Goal: Information Seeking & Learning: Find specific page/section

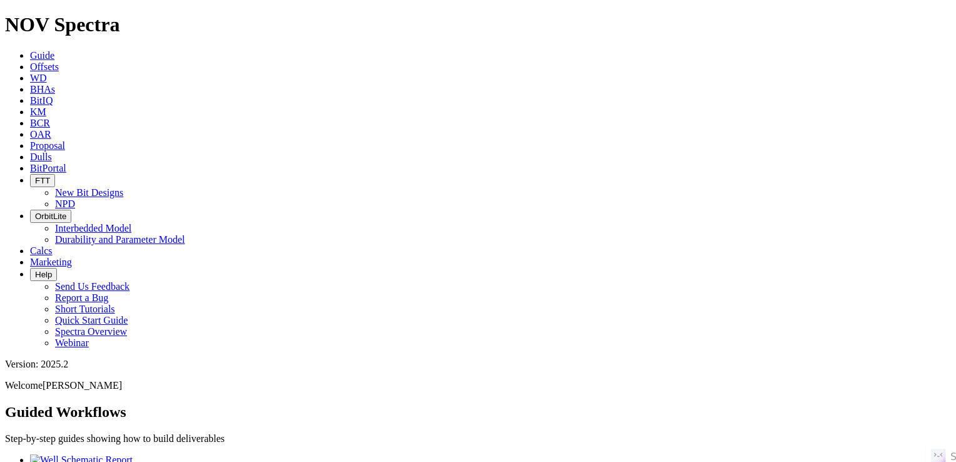
scroll to position [140, 0]
click at [30, 118] on icon at bounding box center [30, 123] width 0 height 11
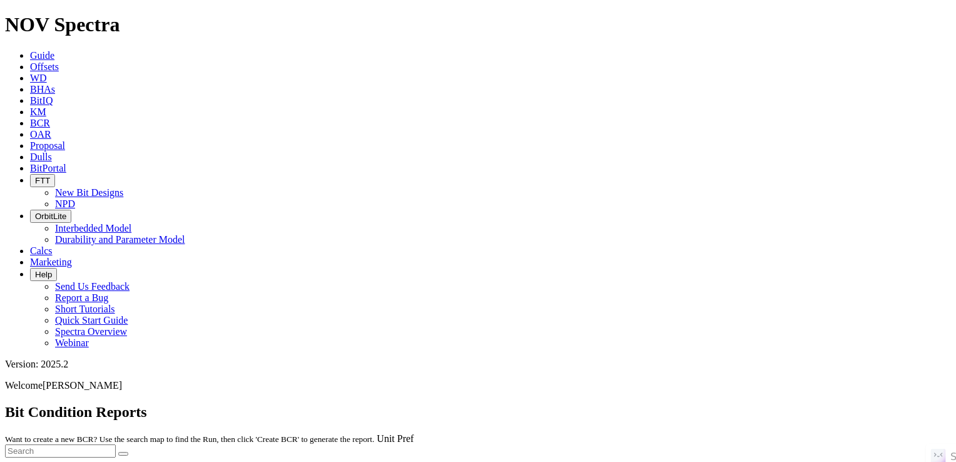
click at [30, 61] on icon at bounding box center [30, 66] width 0 height 11
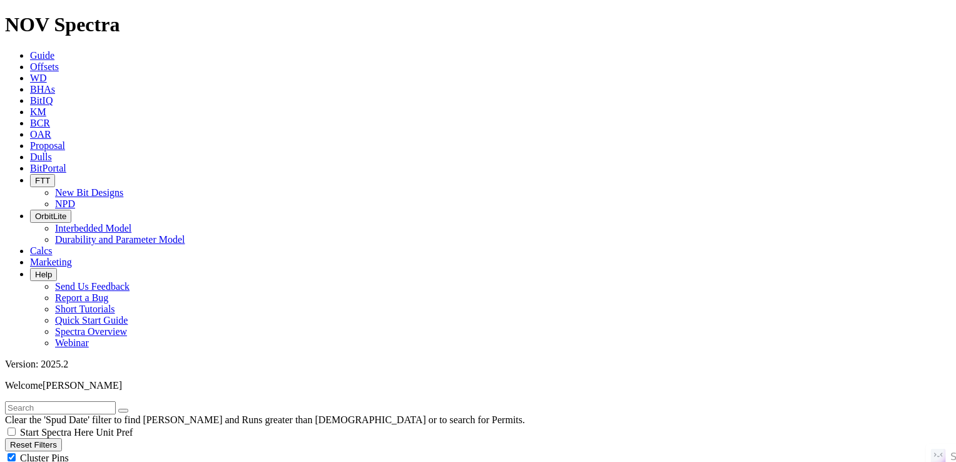
click at [116, 401] on input "text" at bounding box center [60, 407] width 111 height 13
paste input "MERLIN 5602 43-15 3B"
type input "MERLIN 5602 43-15 3B"
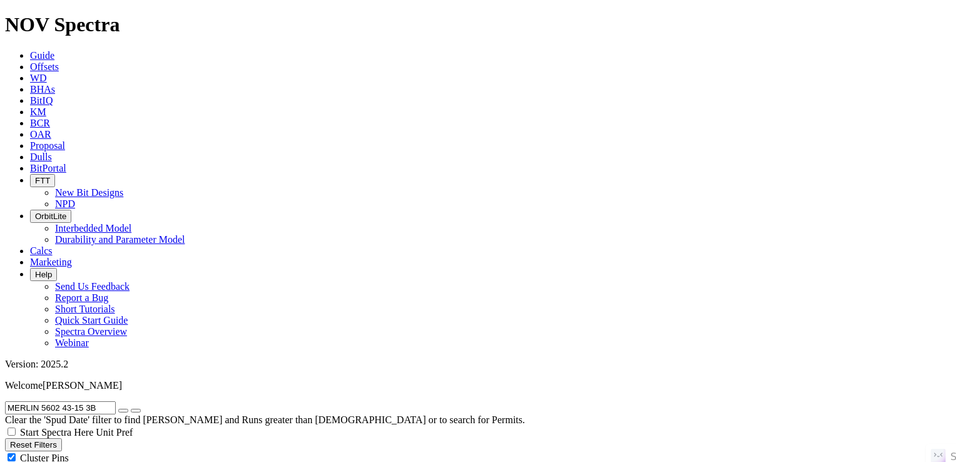
click at [116, 401] on input "MERLIN 5602 43-15 3B" at bounding box center [60, 407] width 111 height 13
click at [123, 410] on icon "button" at bounding box center [123, 410] width 0 height 0
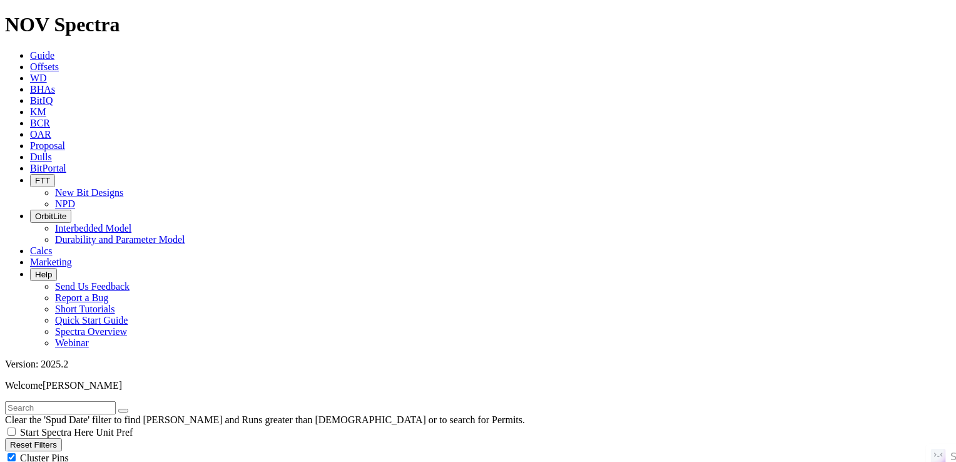
scroll to position [237078, 0]
radio input "true"
radio input "false"
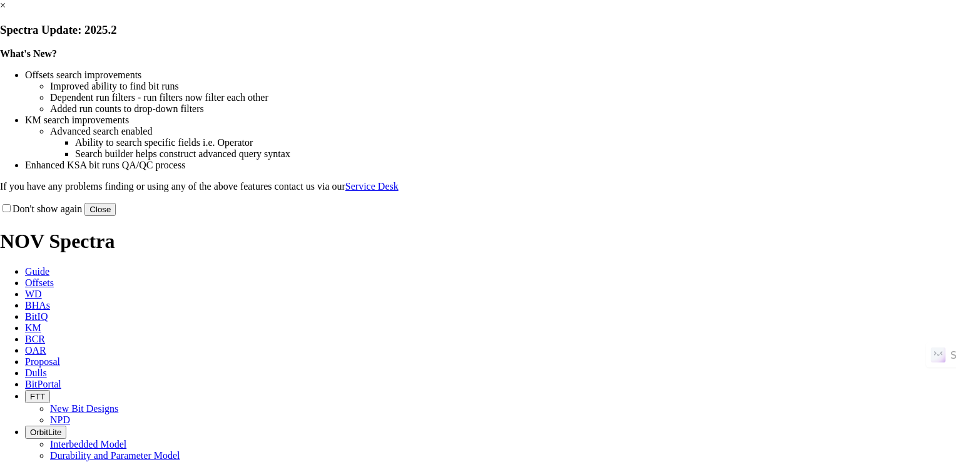
click at [116, 216] on button "Close" at bounding box center [99, 209] width 31 height 13
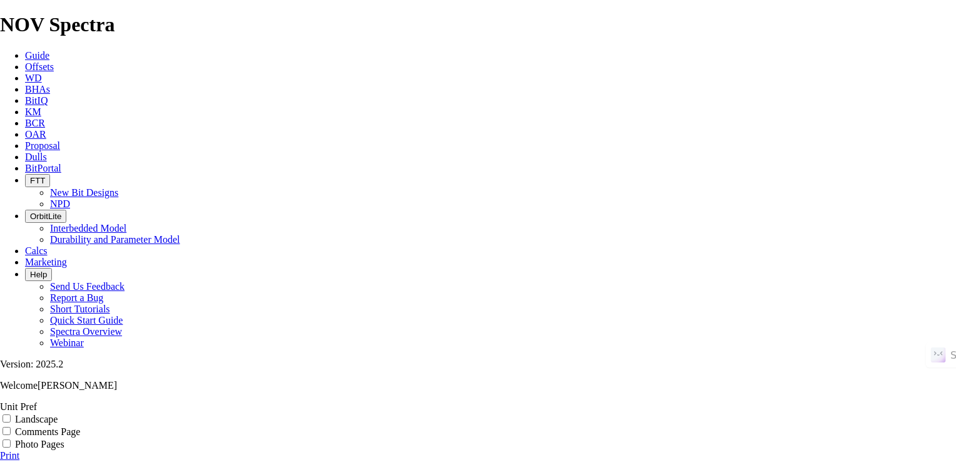
scroll to position [260, 0]
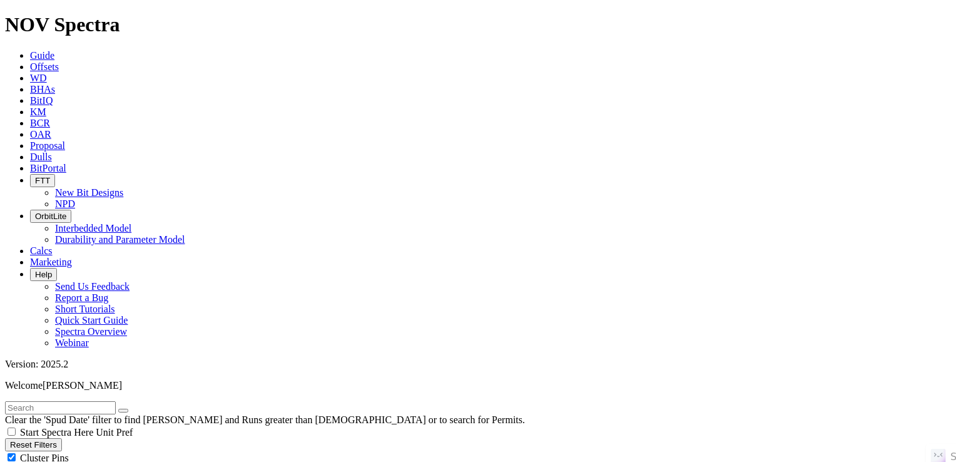
scroll to position [172910, 0]
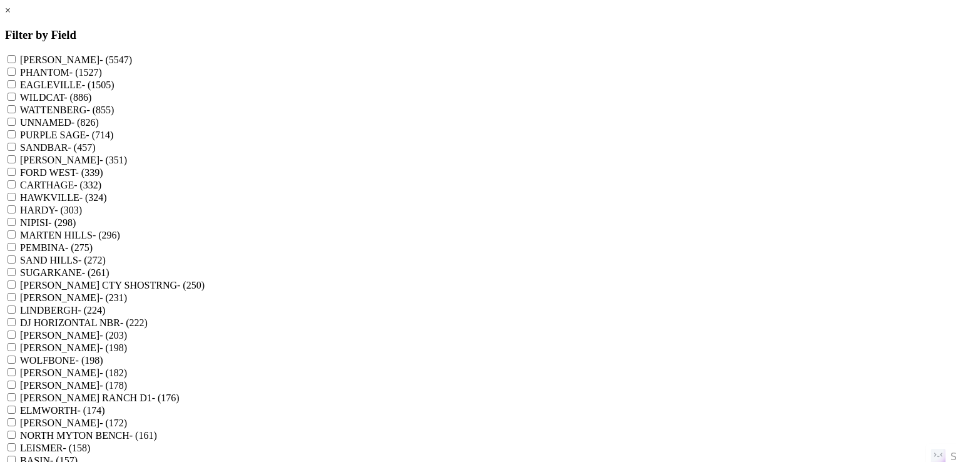
scroll to position [0, 0]
drag, startPoint x: 480, startPoint y: 54, endPoint x: 484, endPoint y: 228, distance: 173.4
click at [484, 191] on div "CARTHAGE - (332)" at bounding box center [478, 184] width 946 height 13
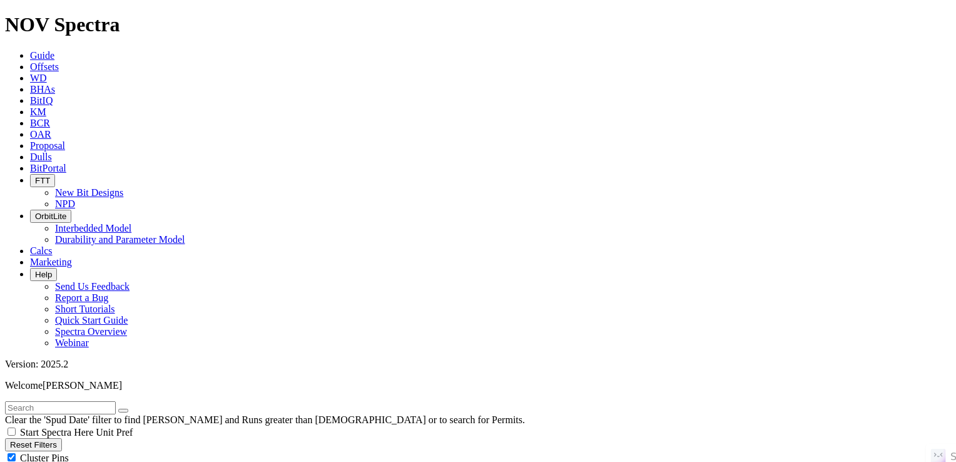
radio input "false"
radio input "true"
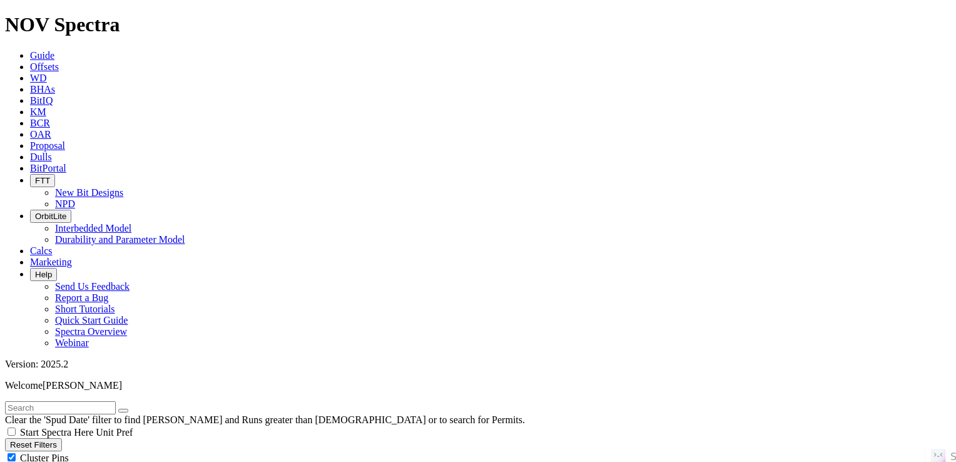
scroll to position [298, 0]
click at [46, 438] on button "Reset Filters" at bounding box center [33, 444] width 57 height 13
select select
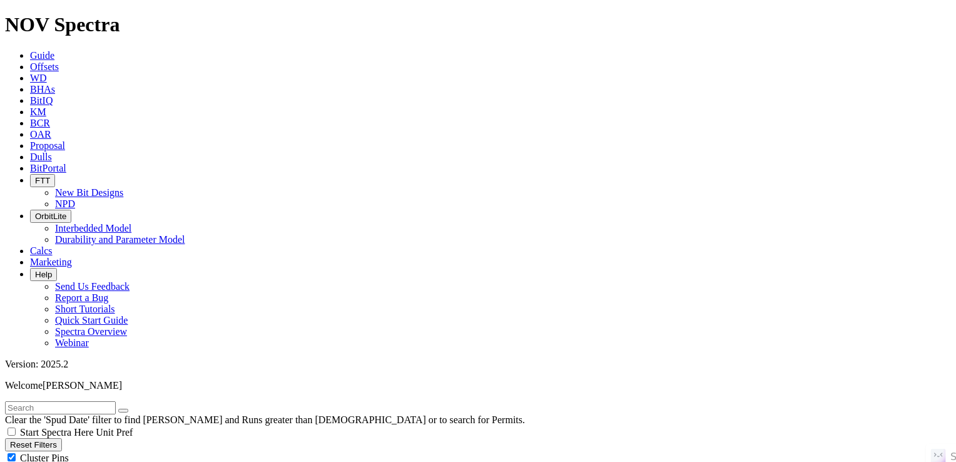
select select "12.25"
checkbox input "false"
select select "? number:12.25 ?"
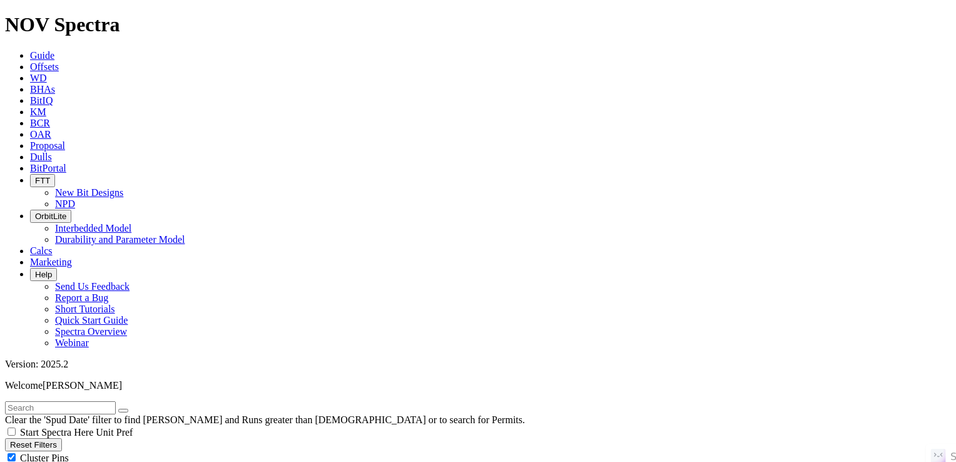
scroll to position [320, 0]
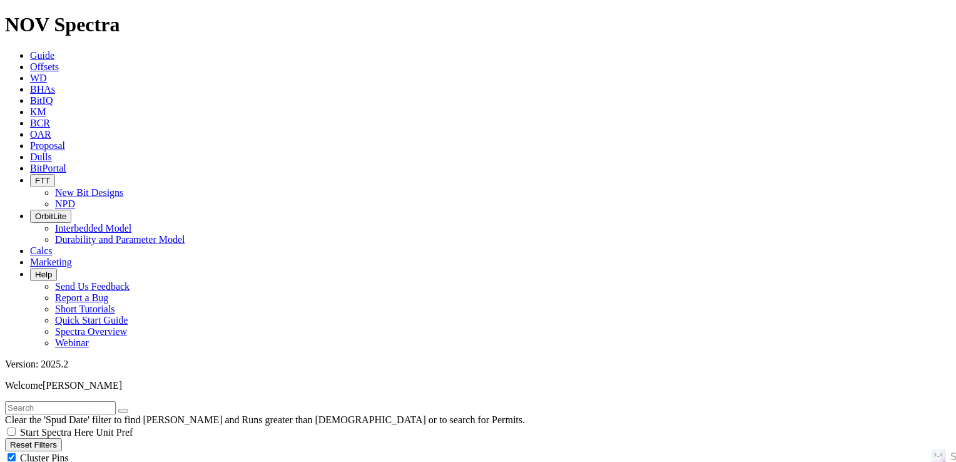
scroll to position [859, 0]
type input "2000"
type input "2200"
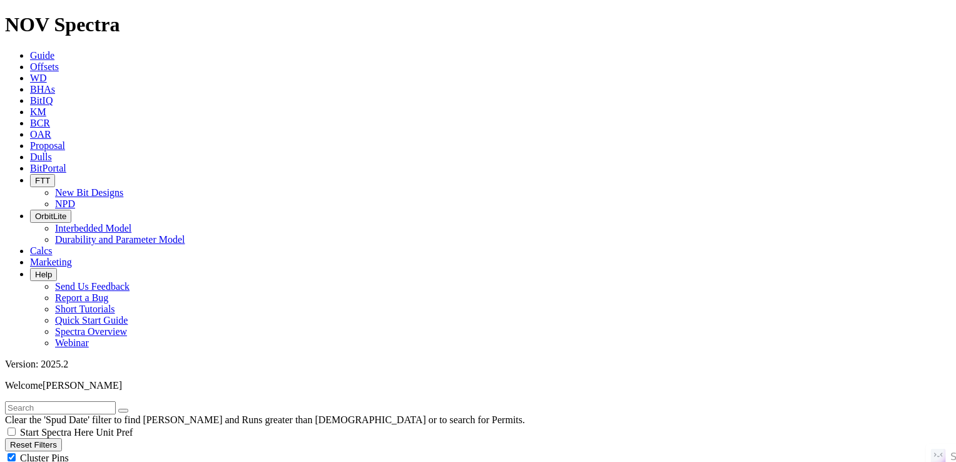
scroll to position [588, 0]
type input "3000"
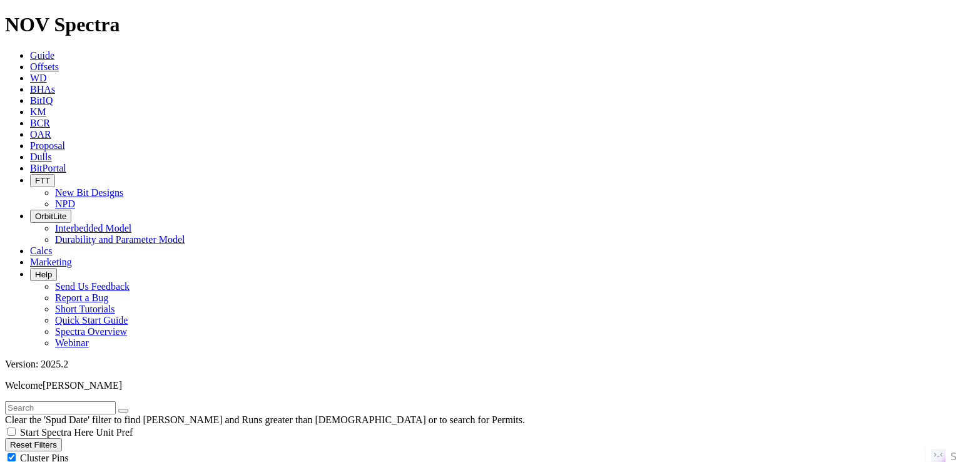
type input "3200"
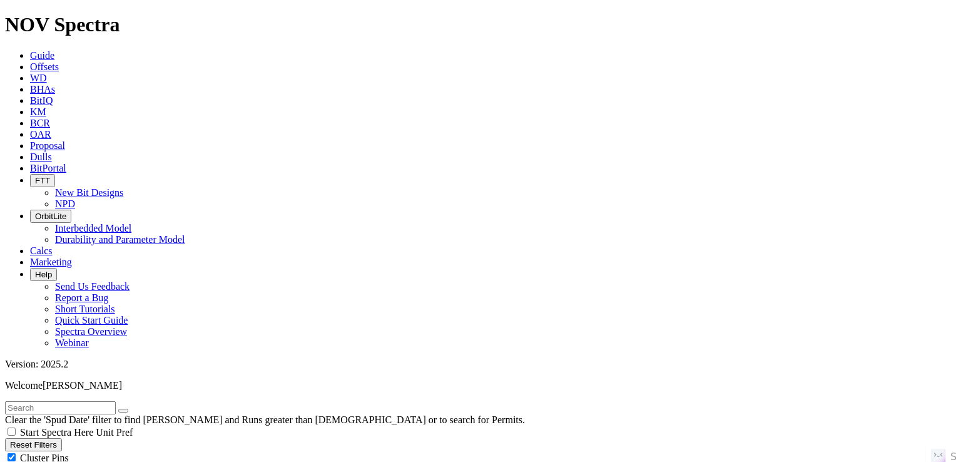
type input "20"
type input "3"
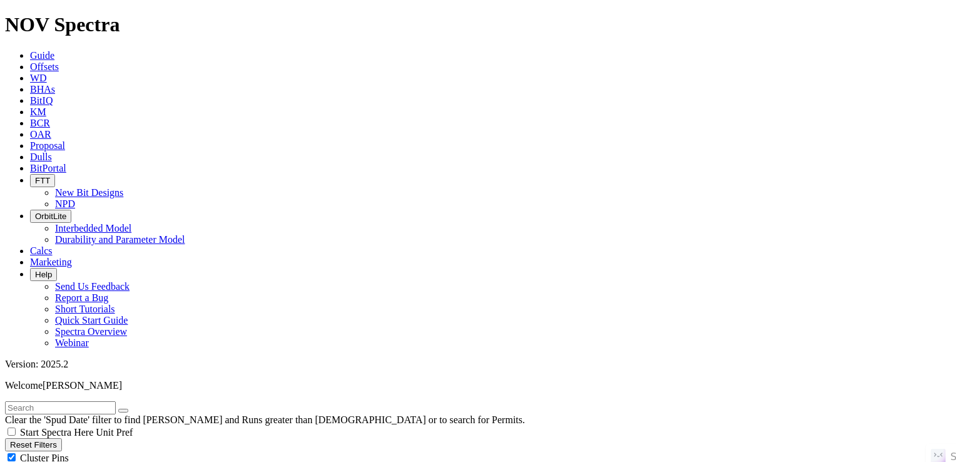
type input "2026"
type input "2"
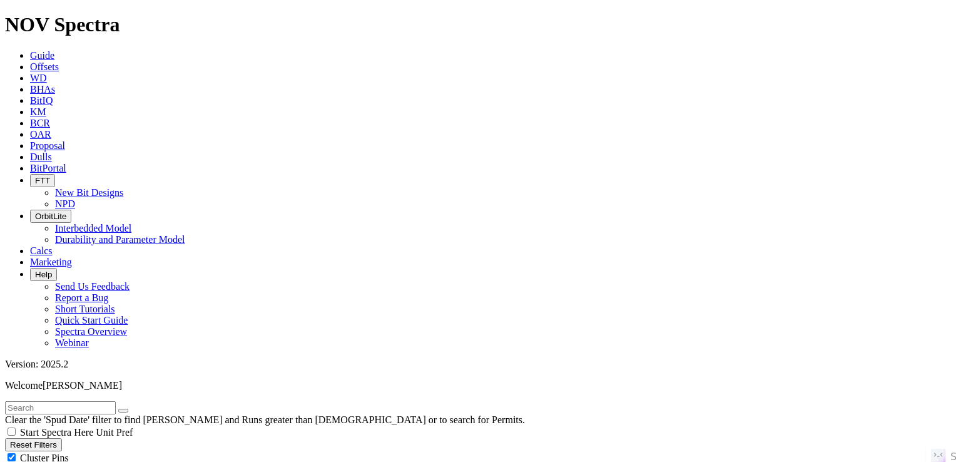
type input "2000"
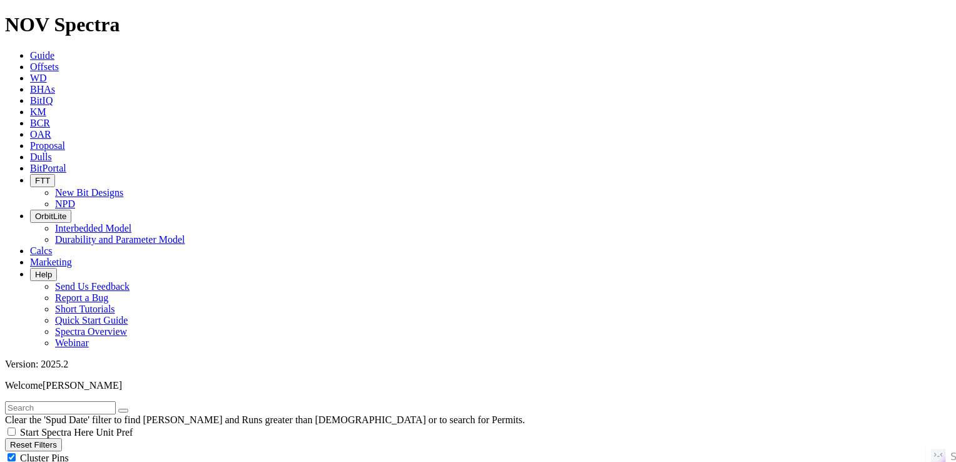
type input "2100"
type input "3000"
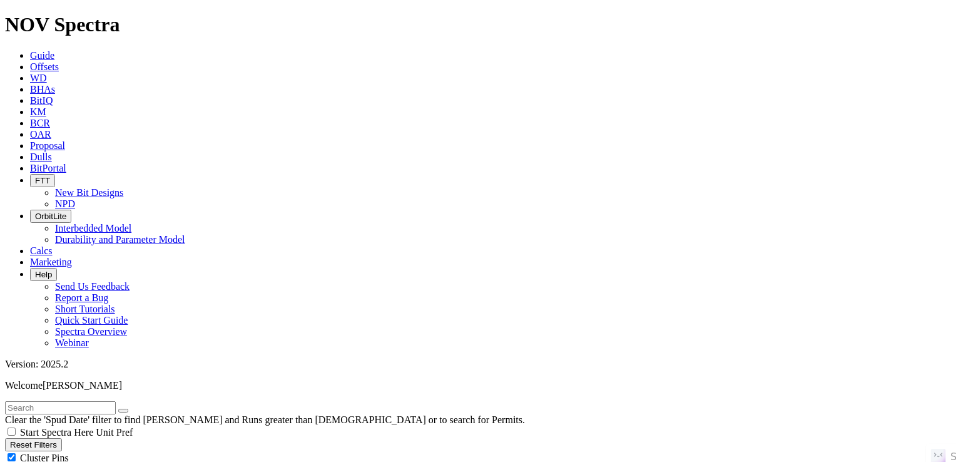
type input "3"
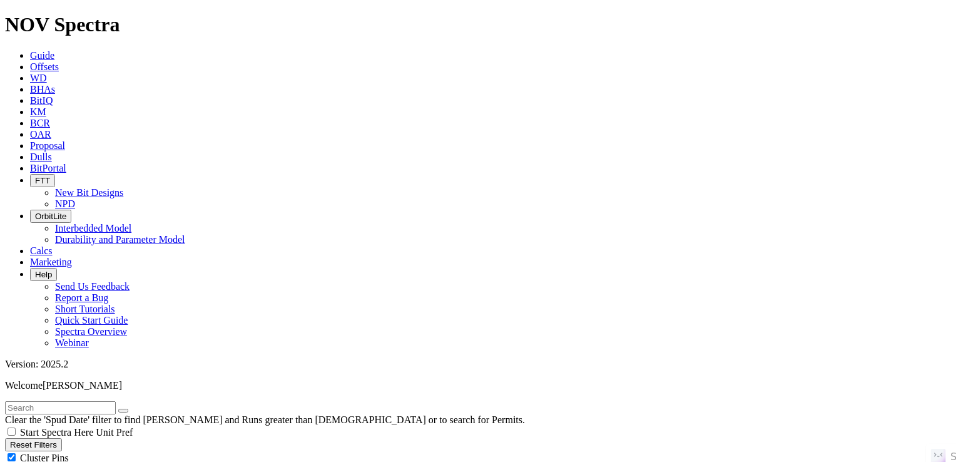
type input "1"
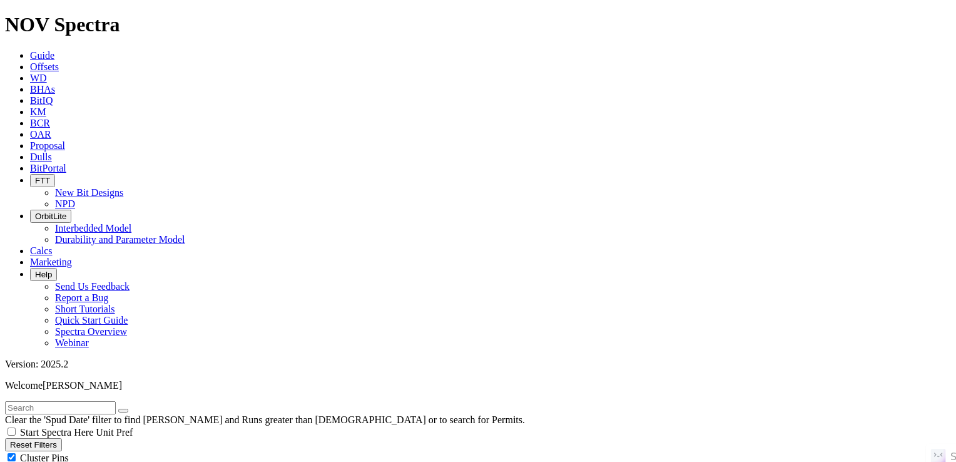
type input "1000"
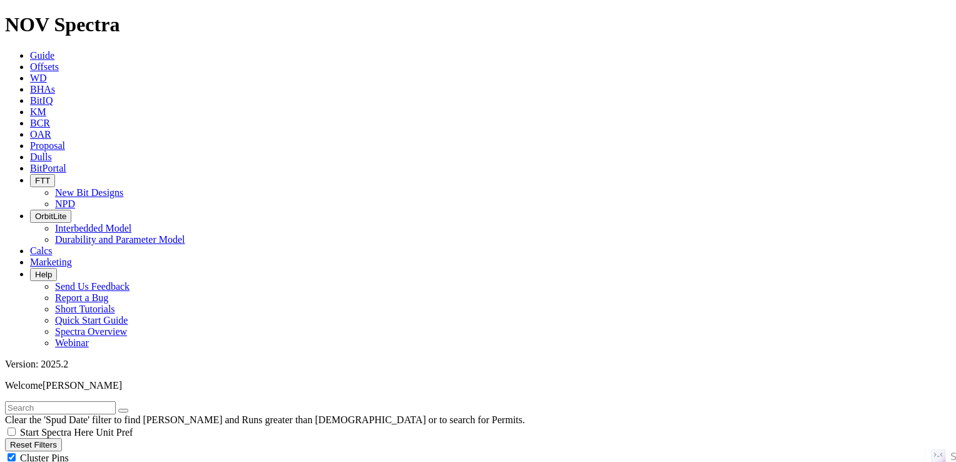
type input "1200"
click at [116, 401] on input "text" at bounding box center [60, 407] width 111 height 13
paste input "HEADS CC 9-4 FEDERAL COM 043H"
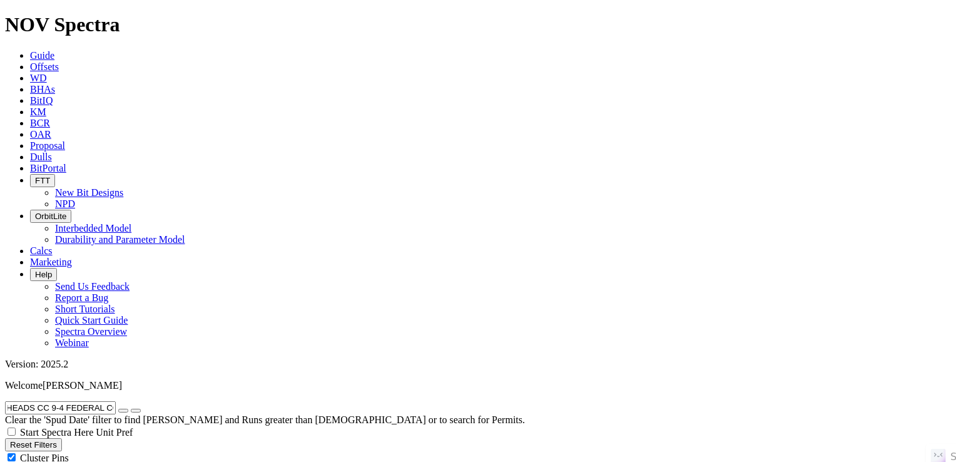
type input "HEADS CC 9-4 FEDERAL COM 043H"
click at [131, 409] on button "submit" at bounding box center [136, 411] width 10 height 4
